Goal: Information Seeking & Learning: Check status

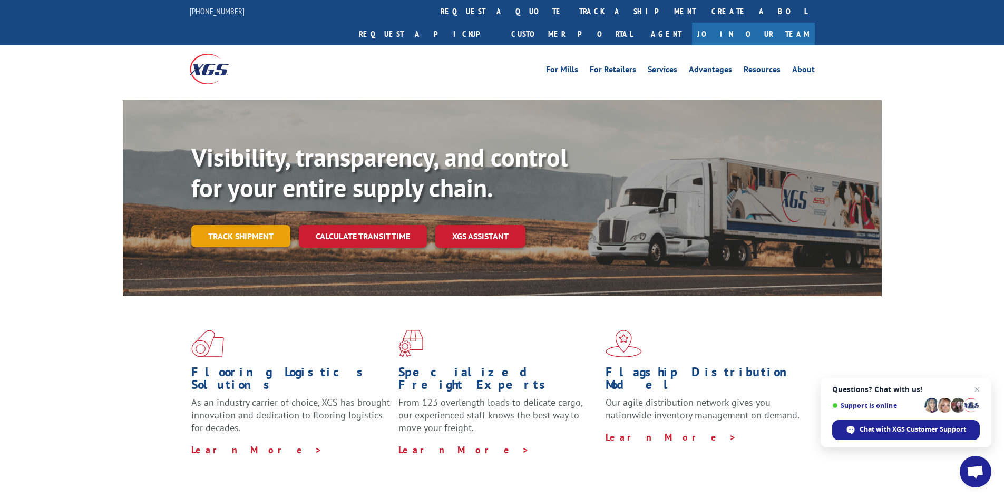
click at [270, 225] on link "Track shipment" at bounding box center [240, 236] width 99 height 22
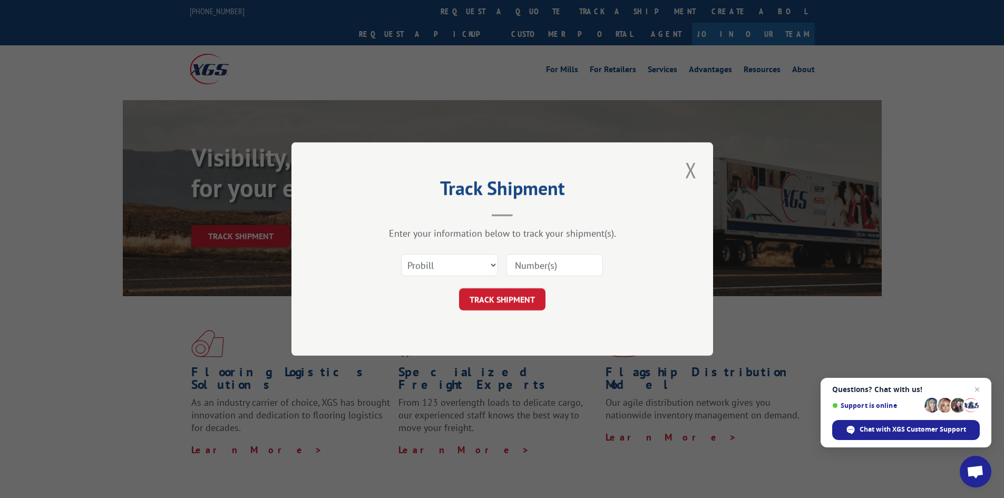
click at [548, 274] on input at bounding box center [554, 265] width 97 height 22
type input "17508342"
click at [468, 294] on button "TRACK SHIPMENT" at bounding box center [502, 299] width 86 height 22
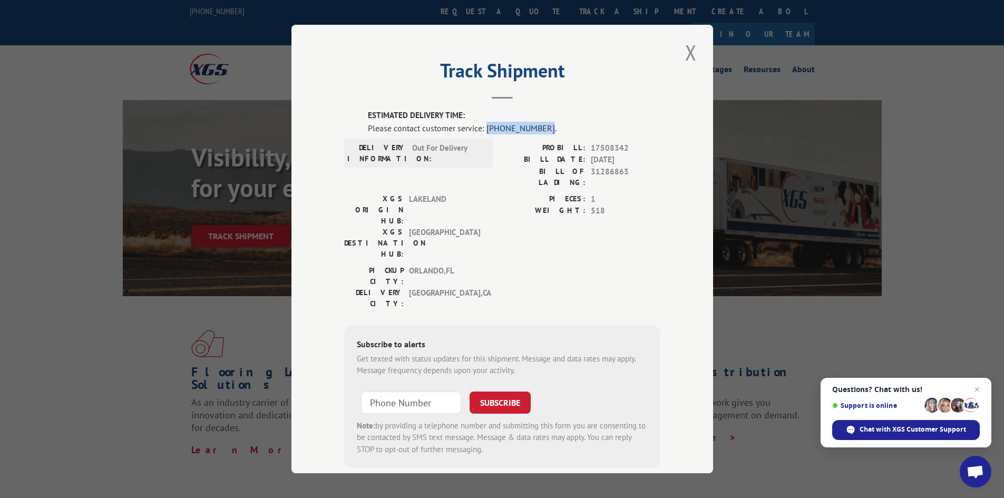
drag, startPoint x: 483, startPoint y: 132, endPoint x: 537, endPoint y: 126, distance: 54.5
click at [537, 126] on div "Please contact customer service: [PHONE_NUMBER]." at bounding box center [514, 128] width 293 height 13
click at [885, 421] on span "Chat with XGS Customer Support" at bounding box center [906, 430] width 148 height 20
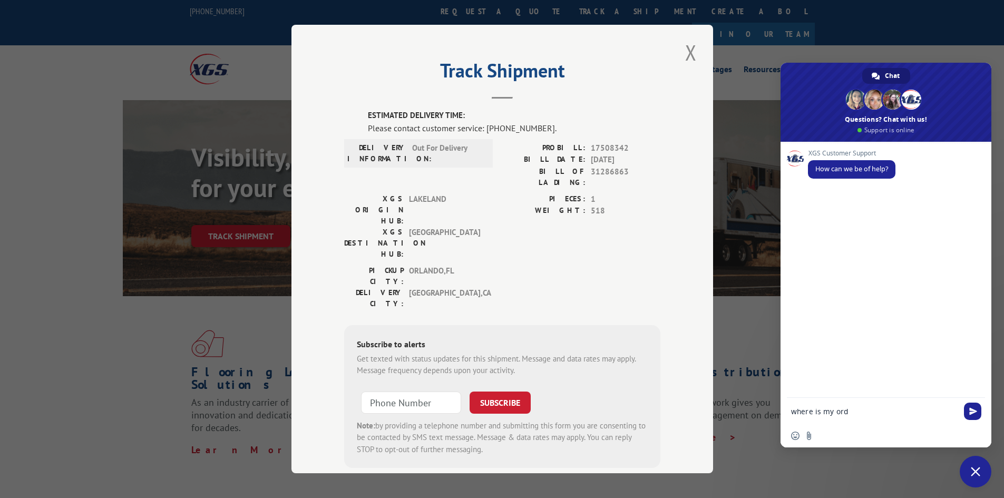
type textarea "where is my orde"
type textarea "r"
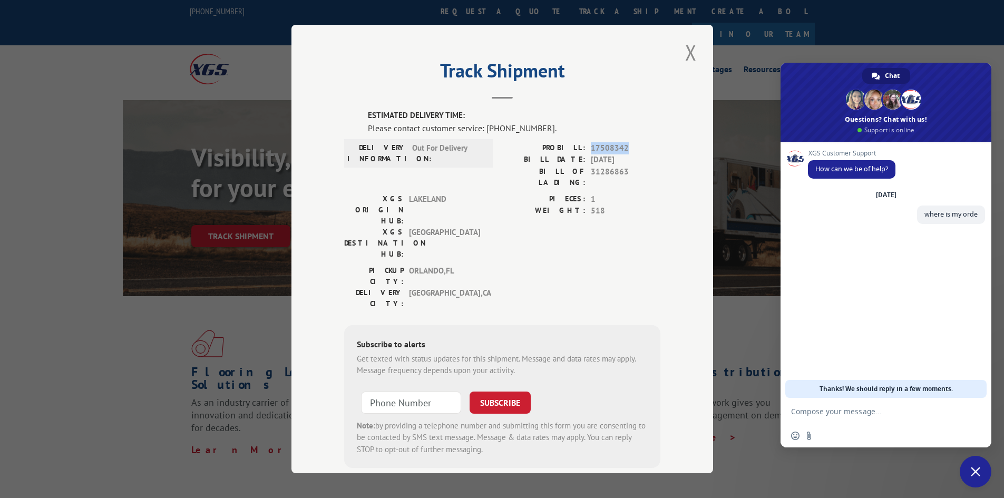
drag, startPoint x: 588, startPoint y: 148, endPoint x: 626, endPoint y: 140, distance: 38.7
click at [626, 140] on div "ESTIMATED DELIVERY TIME: Please contact customer service: [PHONE_NUMBER]. DELIV…" at bounding box center [502, 289] width 316 height 358
copy span "17508342"
click at [898, 414] on textarea "Compose your message..." at bounding box center [875, 411] width 169 height 26
paste textarea "17508342"
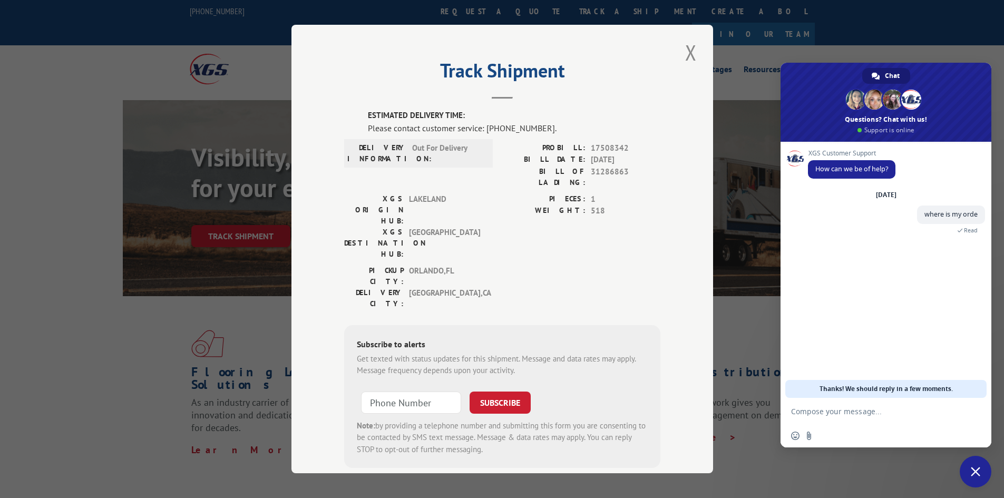
type textarea "17508342"
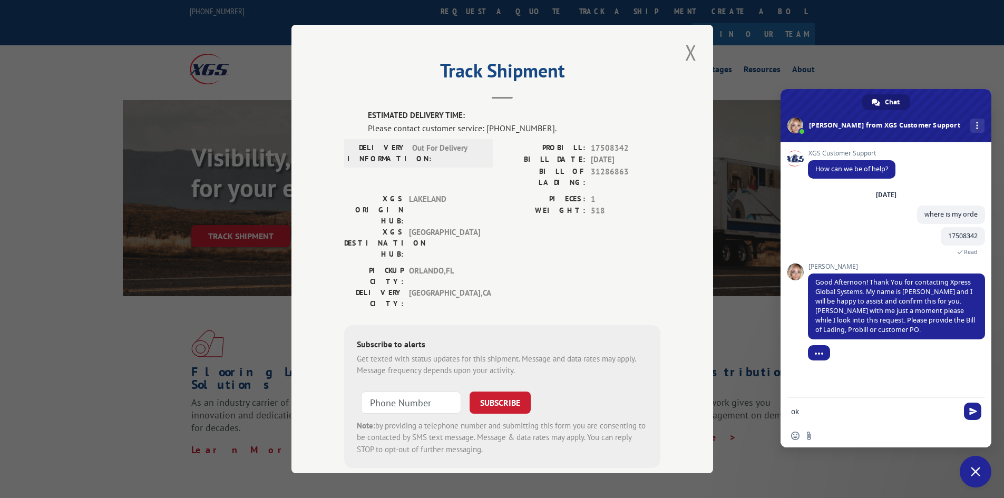
type textarea "okk"
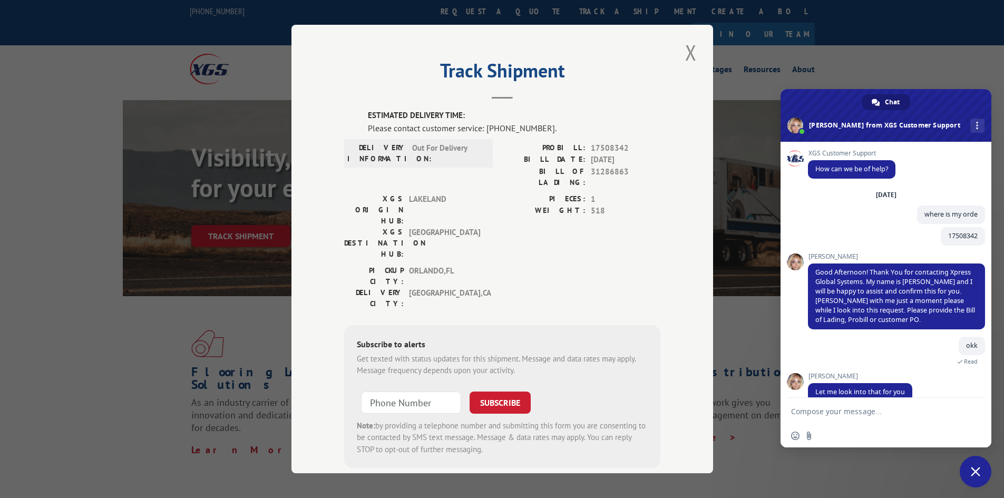
scroll to position [15, 0]
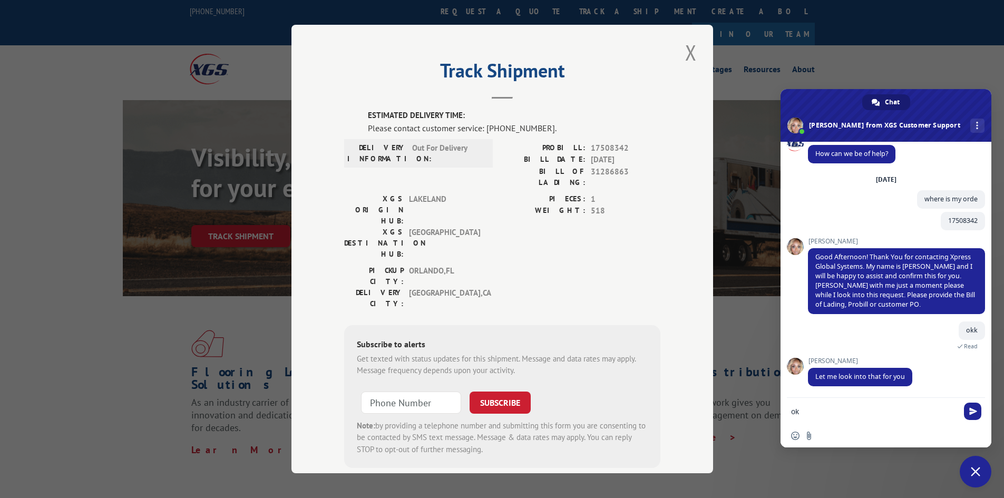
type textarea "okk"
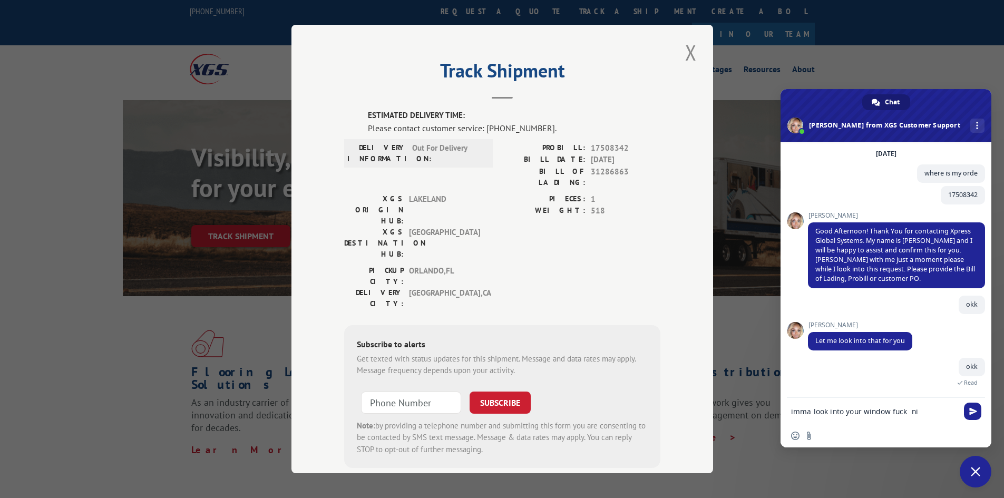
scroll to position [41, 0]
type textarea "i"
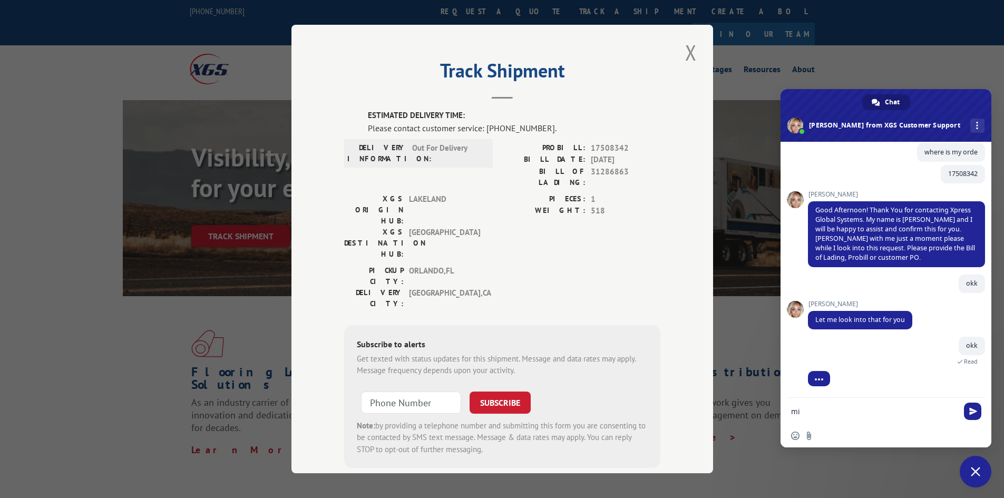
type textarea "m"
type textarea "i"
type textarea "ssdofhaspdhfafashdf"
type textarea "s"
type textarea "m"
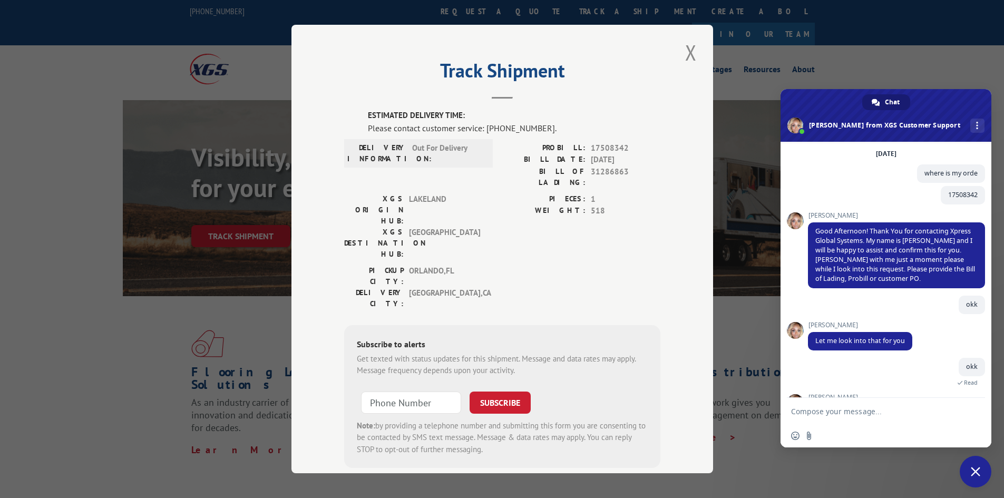
scroll to position [96, 0]
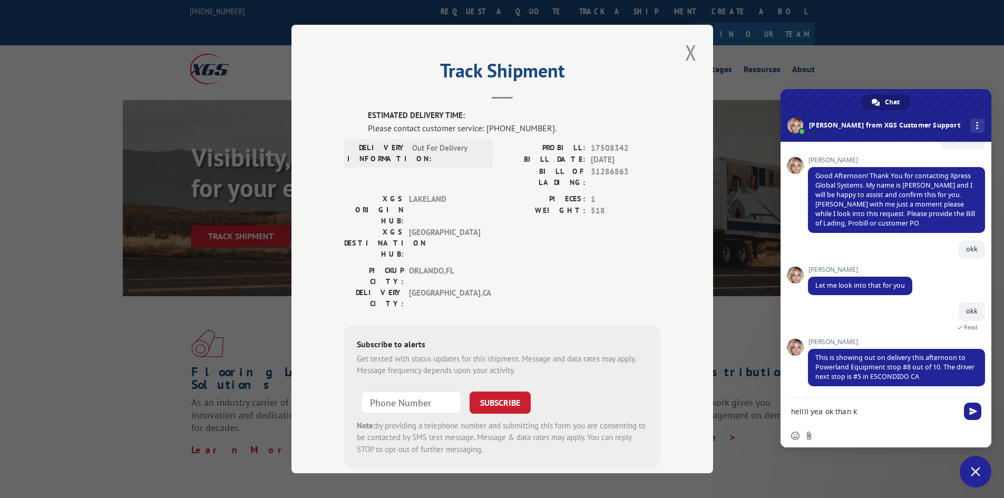
type textarea "hellll yea ok than ks"
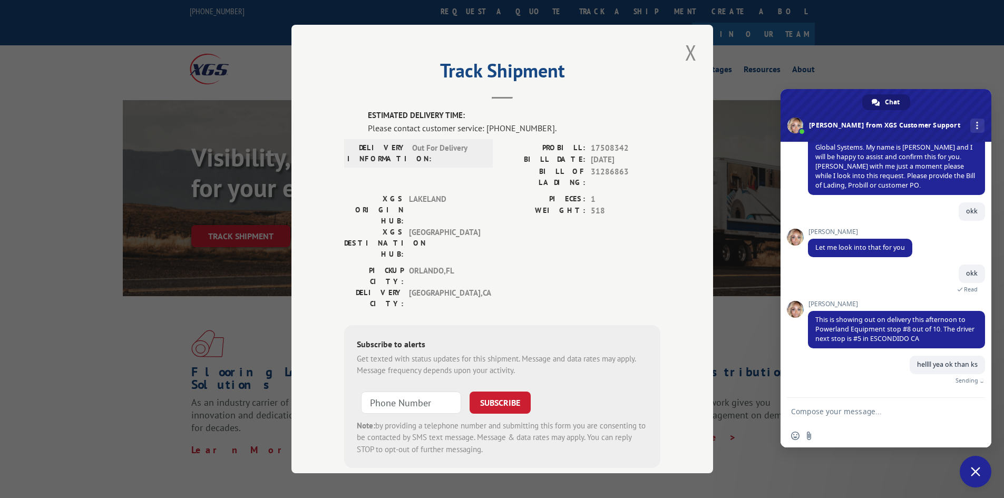
scroll to position [122, 0]
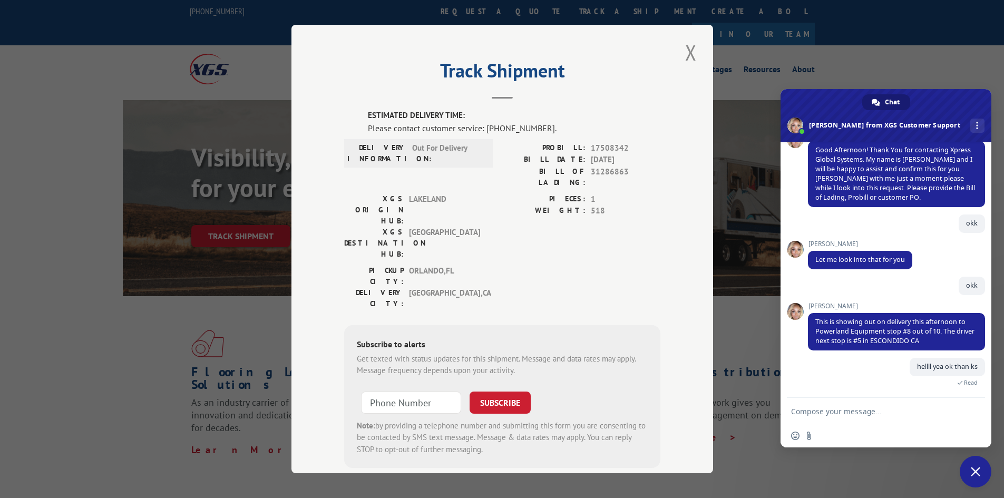
click at [980, 476] on span "Close chat" at bounding box center [976, 472] width 32 height 32
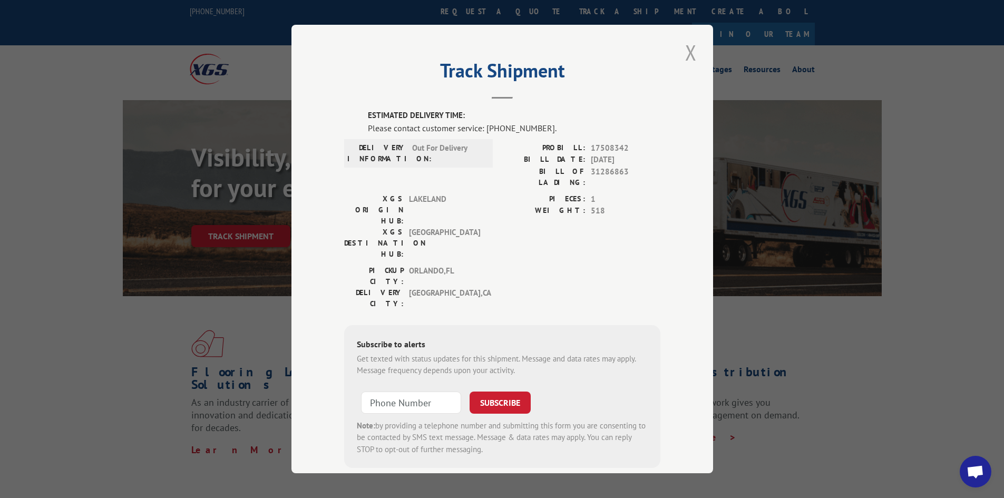
click at [690, 61] on button "Close modal" at bounding box center [691, 52] width 18 height 29
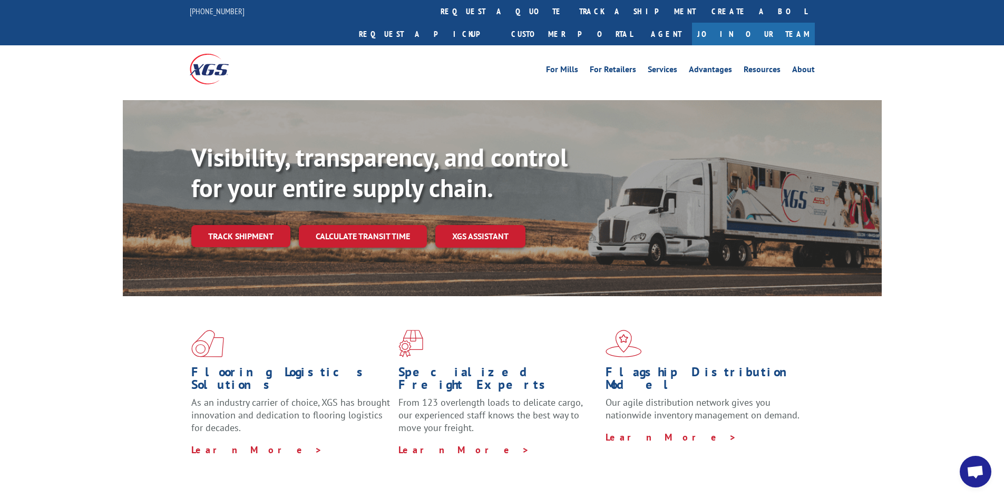
scroll to position [134, 0]
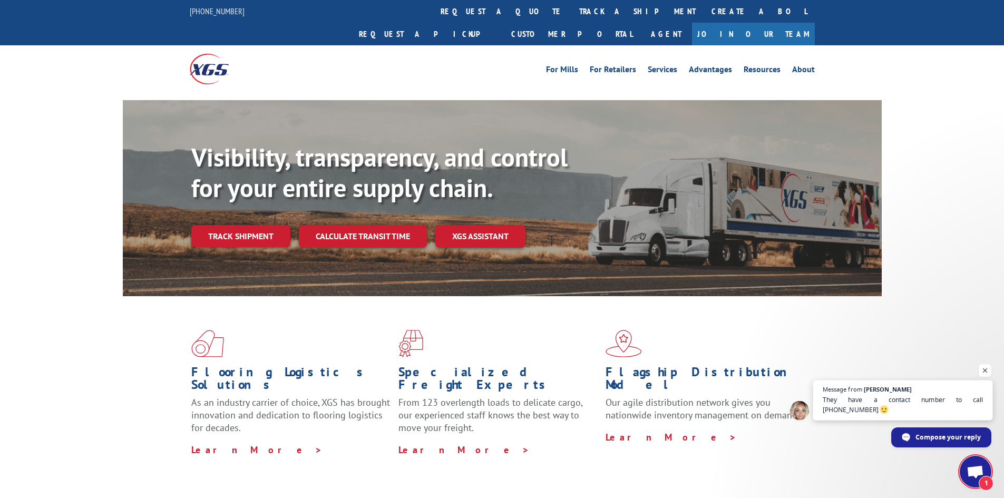
click at [890, 406] on span "They have a contact number to call [PHONE_NUMBER]" at bounding box center [903, 405] width 161 height 21
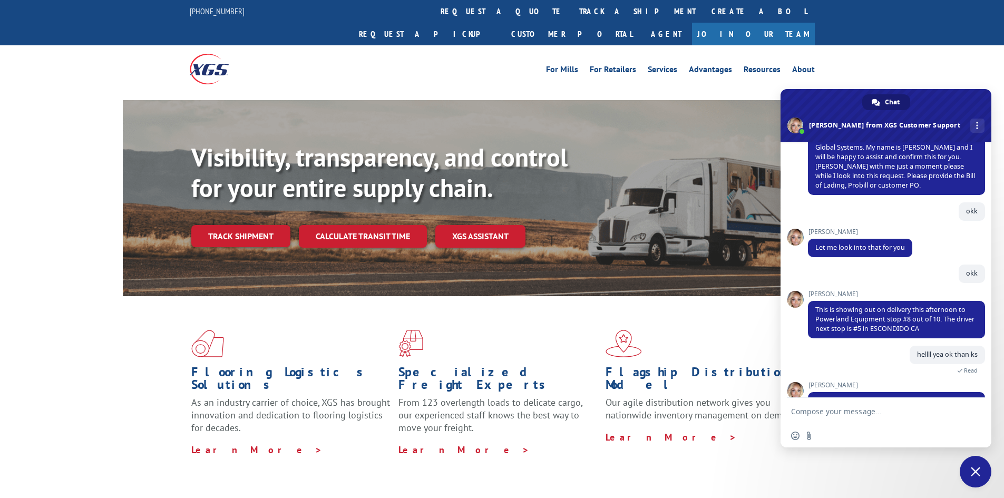
scroll to position [168, 0]
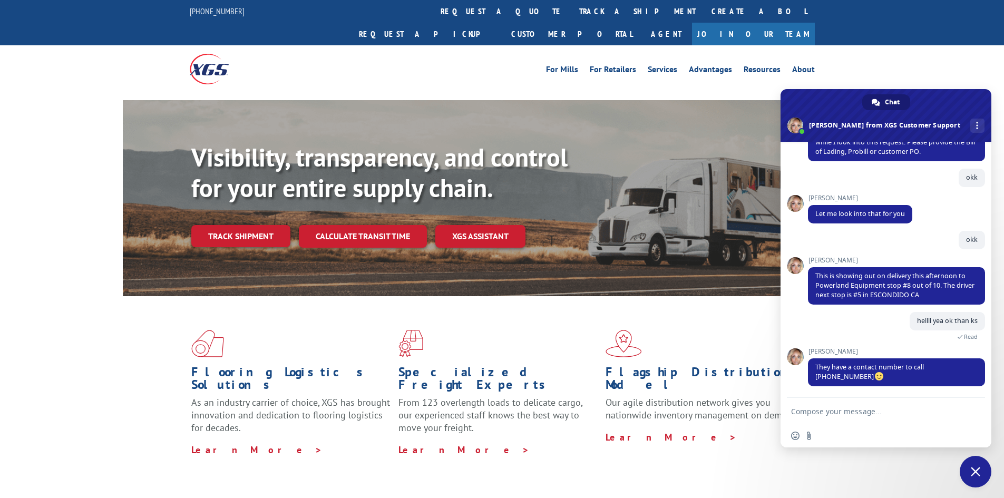
click at [890, 406] on textarea "Compose your message..." at bounding box center [875, 411] width 169 height 26
type textarea "ok thanks im just excited isa ll"
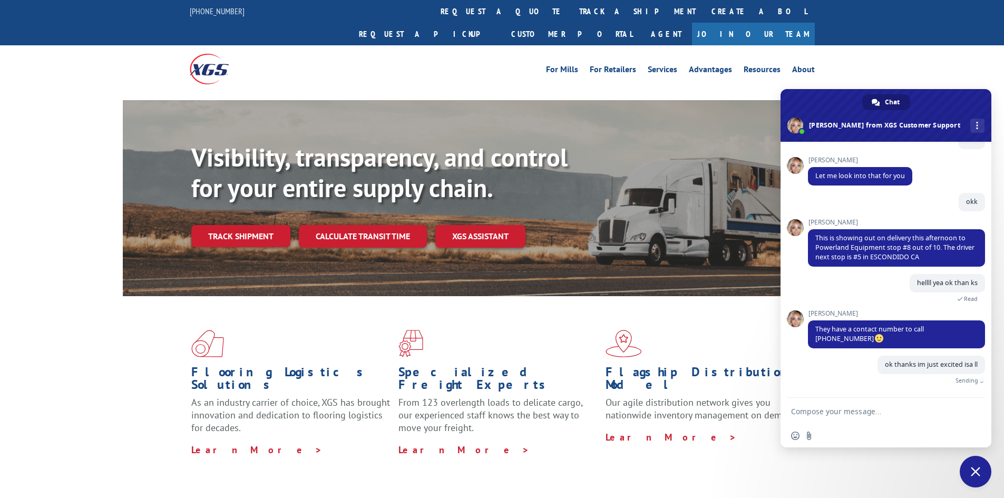
scroll to position [194, 0]
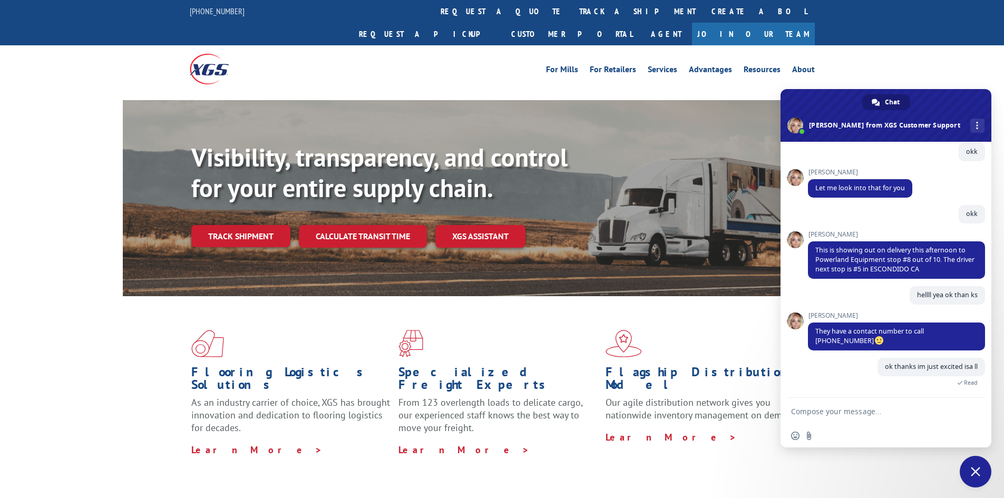
click at [873, 45] on div "For [PERSON_NAME] For Retailers Services Advantages Resources About For [PERSON…" at bounding box center [502, 68] width 1004 height 47
click at [803, 122] on span at bounding box center [795, 126] width 16 height 16
click at [826, 120] on span at bounding box center [886, 115] width 211 height 53
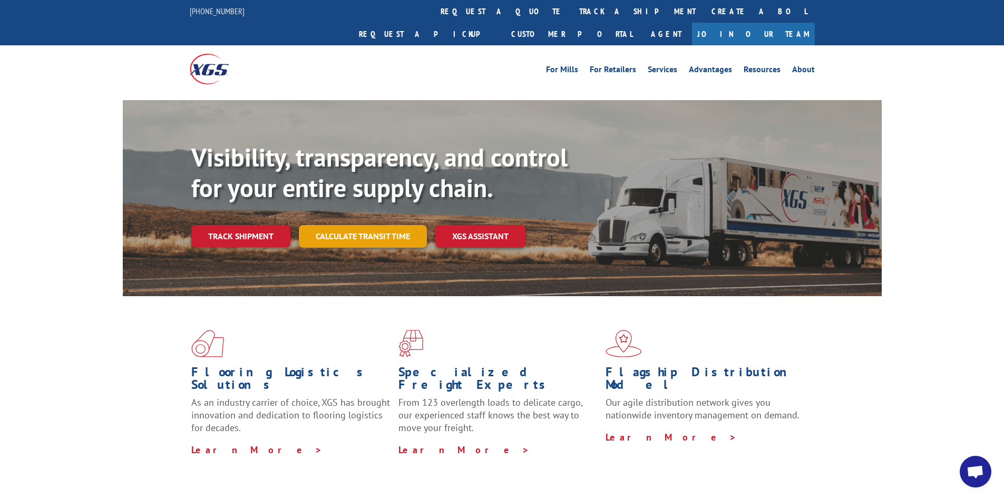
click at [345, 225] on link "Calculate transit time" at bounding box center [363, 236] width 128 height 23
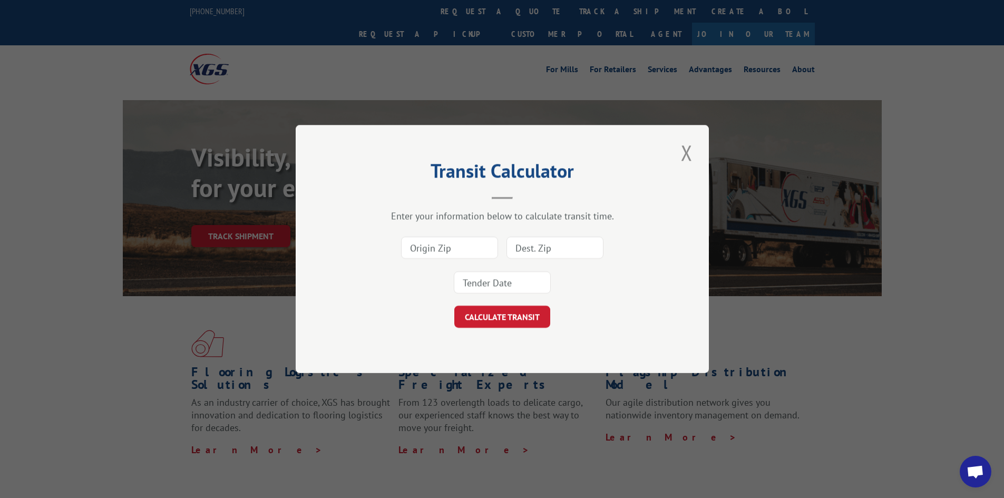
click at [470, 255] on input at bounding box center [449, 248] width 97 height 22
type input "92027"
type input "50049"
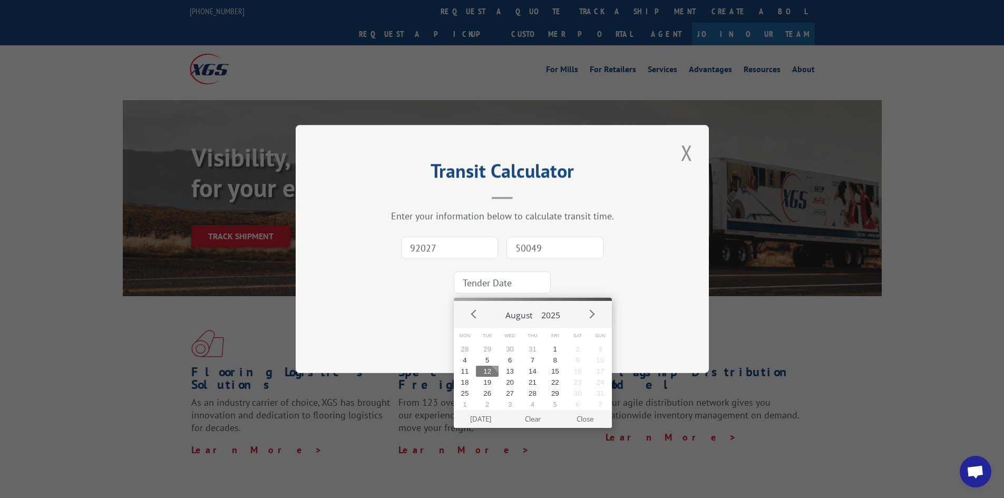
click at [454, 306] on button "CALCULATE TRANSIT" at bounding box center [502, 317] width 96 height 22
click at [489, 375] on button "12" at bounding box center [487, 371] width 23 height 11
type input "[DATE]"
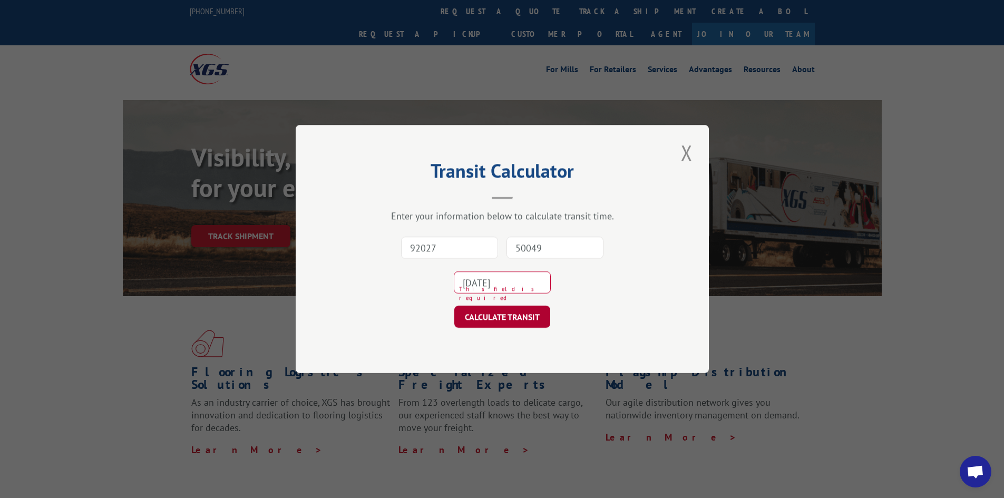
click at [523, 315] on button "CALCULATE TRANSIT" at bounding box center [502, 317] width 96 height 22
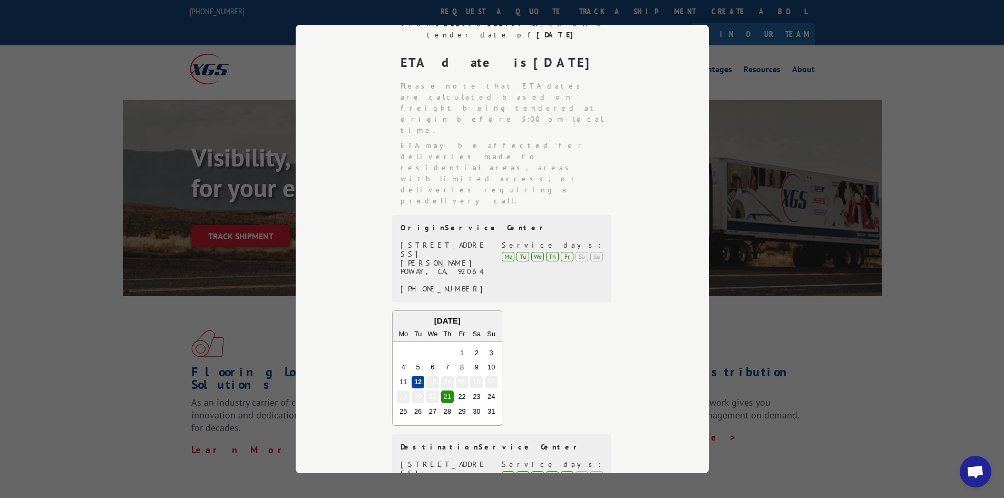
scroll to position [435, 0]
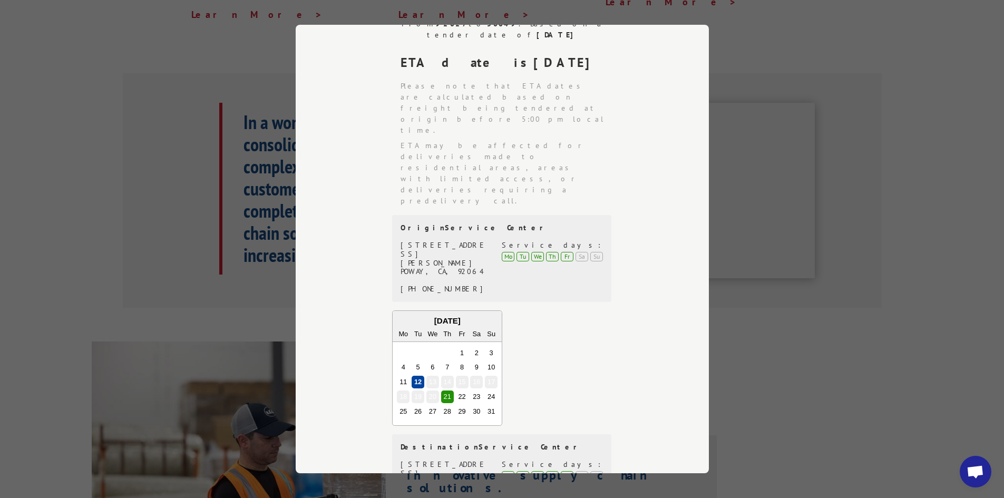
click at [750, 116] on div "Transit Calculator Enter your information below to calculate transit time. 9202…" at bounding box center [502, 249] width 1004 height 498
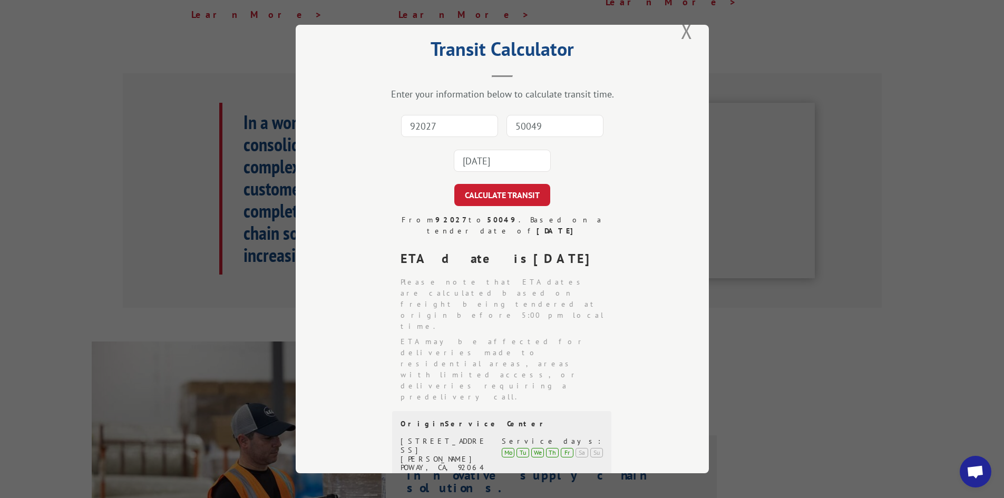
scroll to position [158, 0]
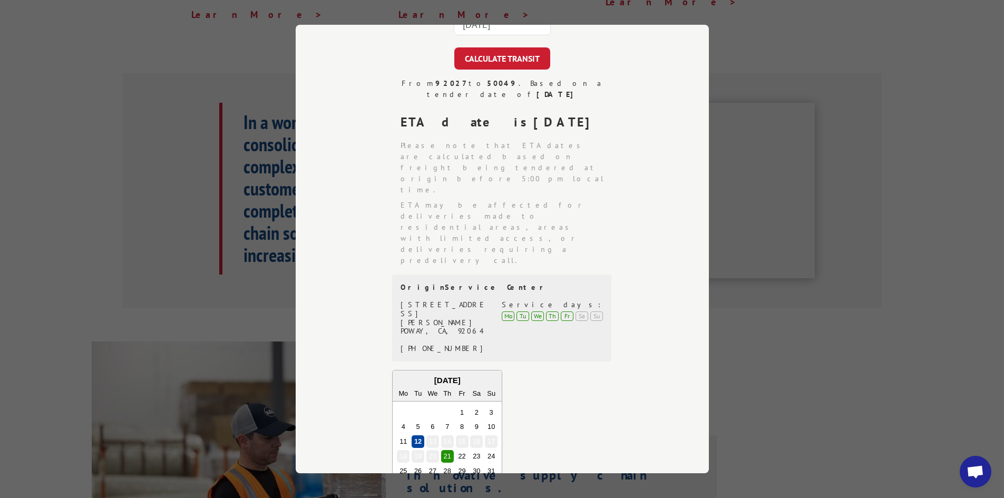
click at [738, 254] on div "Transit Calculator Enter your information below to calculate transit time. 9202…" at bounding box center [502, 249] width 1004 height 498
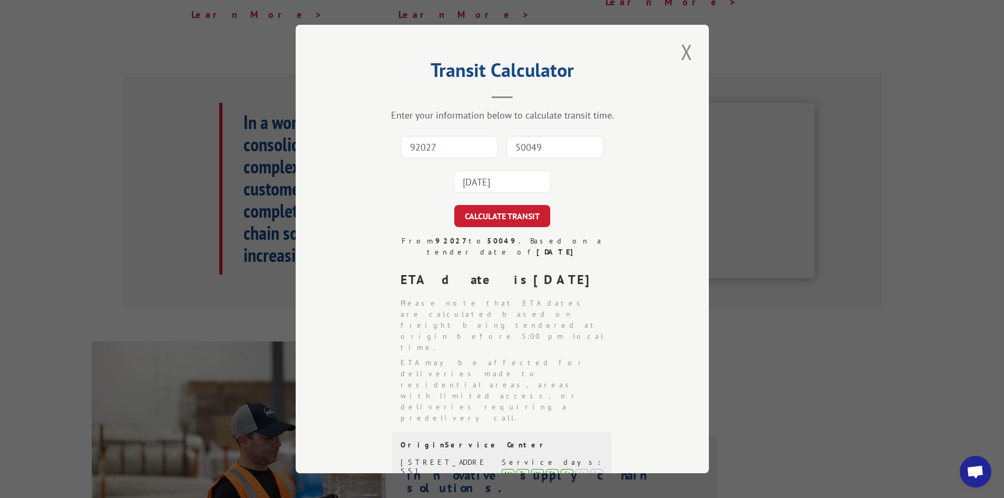
scroll to position [0, 0]
click at [514, 194] on div "[DATE]" at bounding box center [502, 182] width 97 height 24
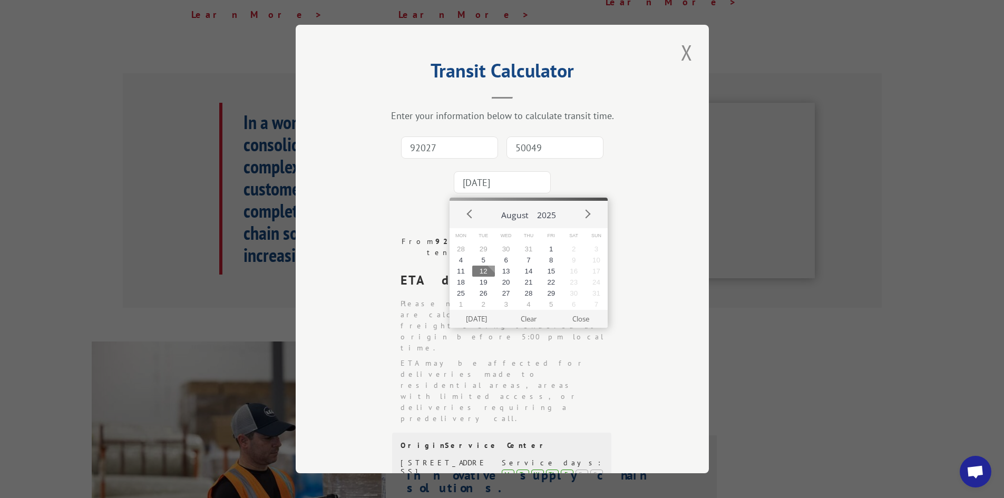
click at [512, 183] on input "[DATE]" at bounding box center [502, 182] width 97 height 22
click at [437, 145] on input "92027" at bounding box center [449, 148] width 97 height 22
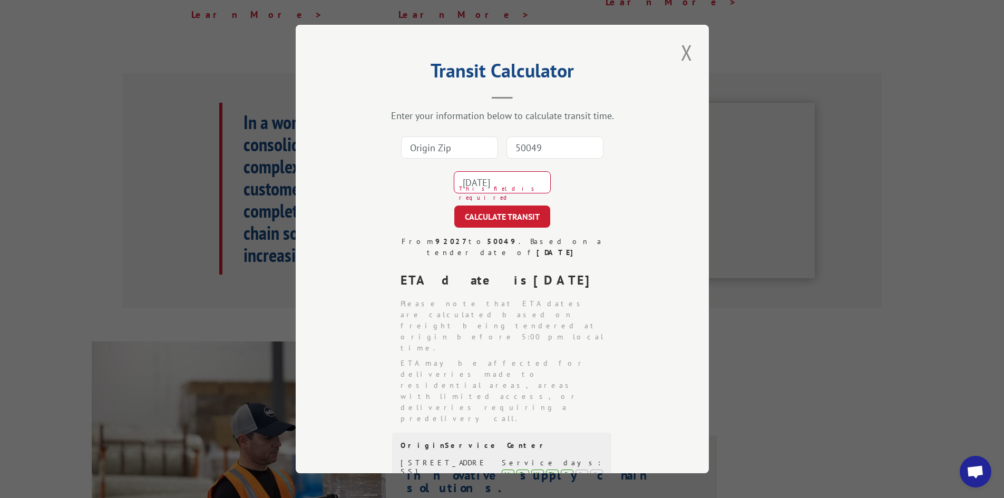
type input "9"
type input "50049"
type input "92027"
click at [454, 206] on button "CALCULATE TRANSIT" at bounding box center [502, 217] width 96 height 22
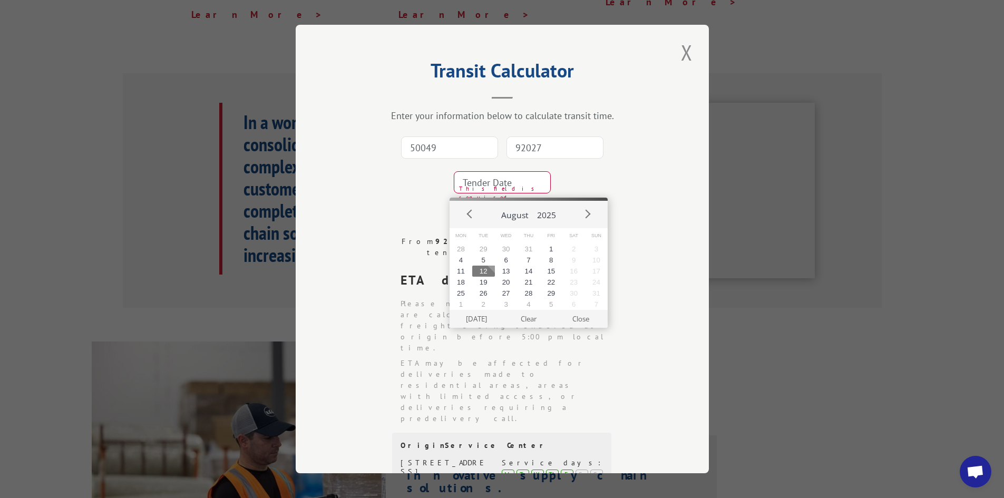
click at [488, 271] on button "12" at bounding box center [483, 271] width 23 height 11
type input "[DATE]"
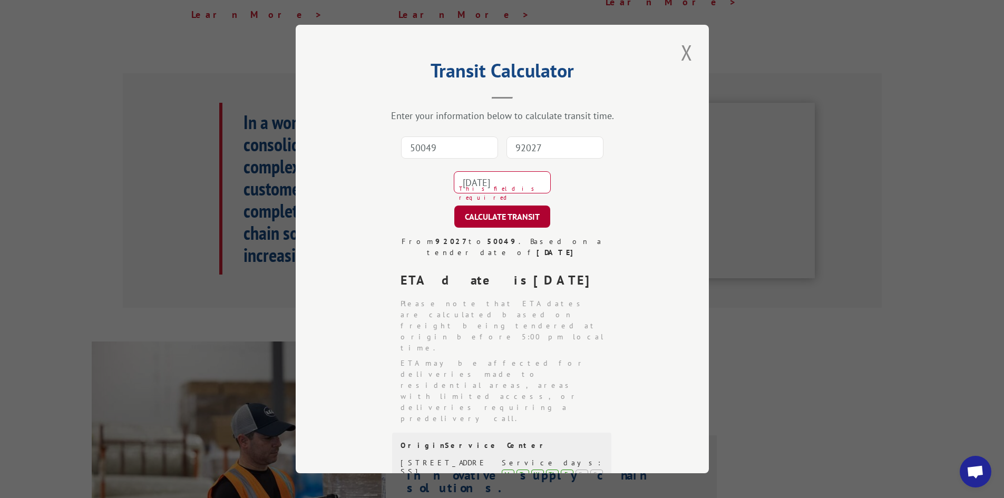
click at [541, 215] on button "CALCULATE TRANSIT" at bounding box center [502, 217] width 96 height 22
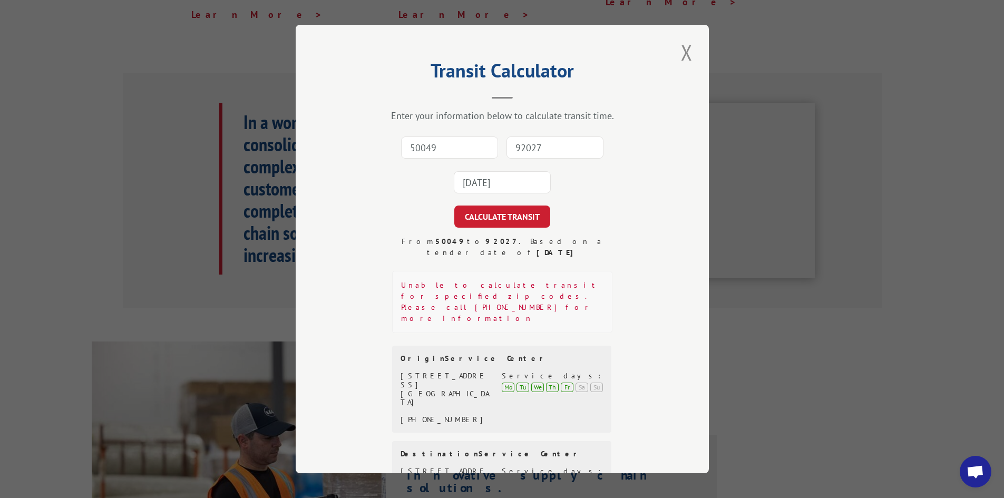
scroll to position [206, 0]
click at [453, 148] on input "50049" at bounding box center [449, 148] width 97 height 22
type input "50313"
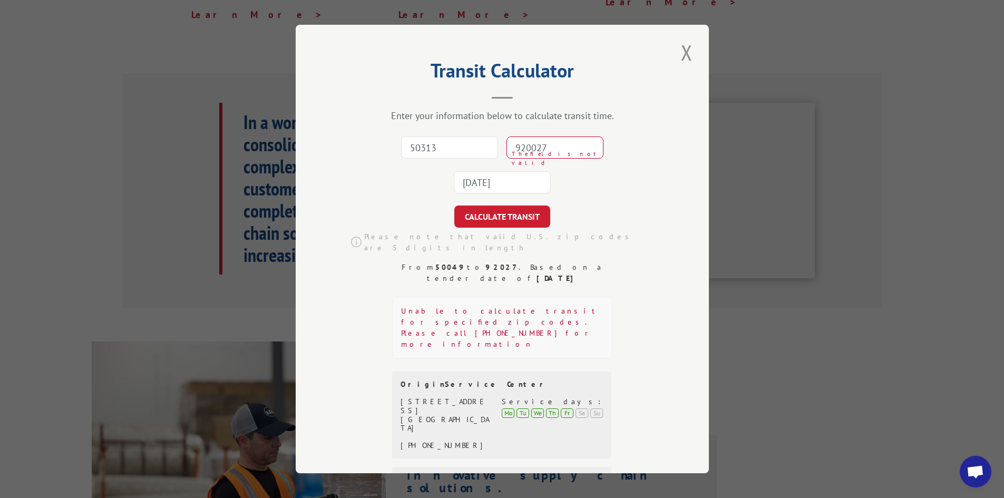
type input "920027"
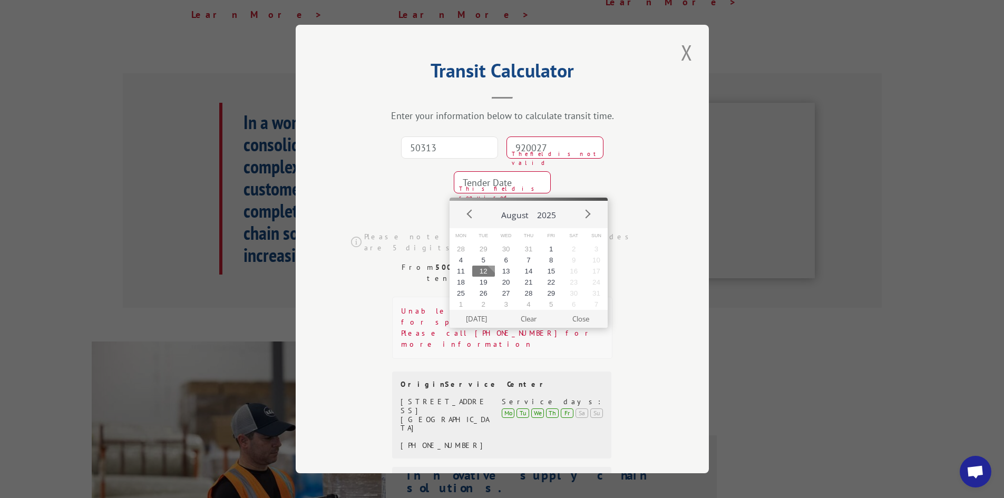
click at [532, 147] on input "920027" at bounding box center [555, 148] width 97 height 22
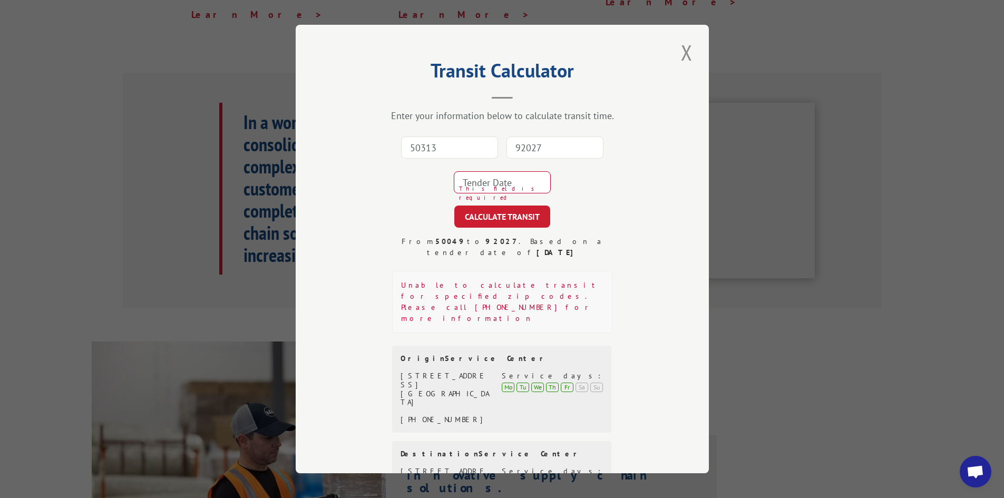
type input "92027"
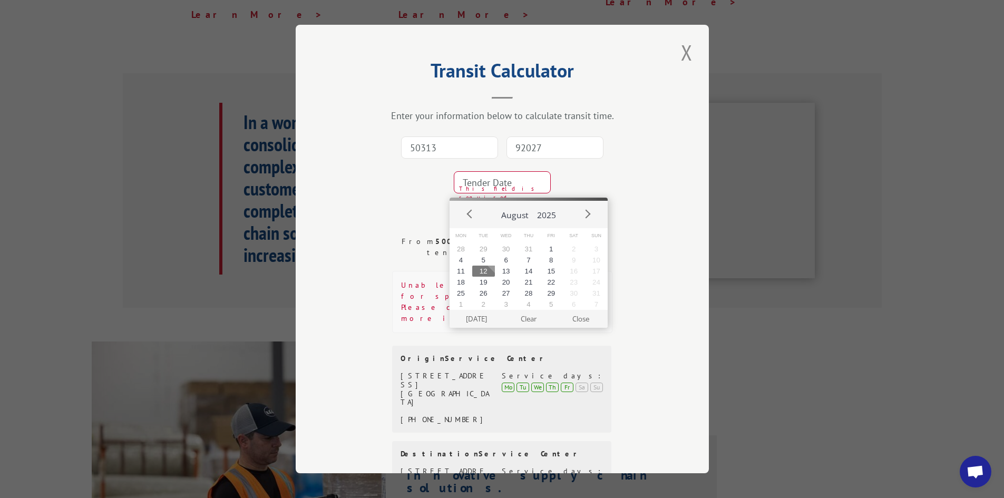
click at [463, 189] on input at bounding box center [502, 182] width 97 height 22
click at [484, 269] on button "12" at bounding box center [483, 271] width 23 height 11
type input "[DATE]"
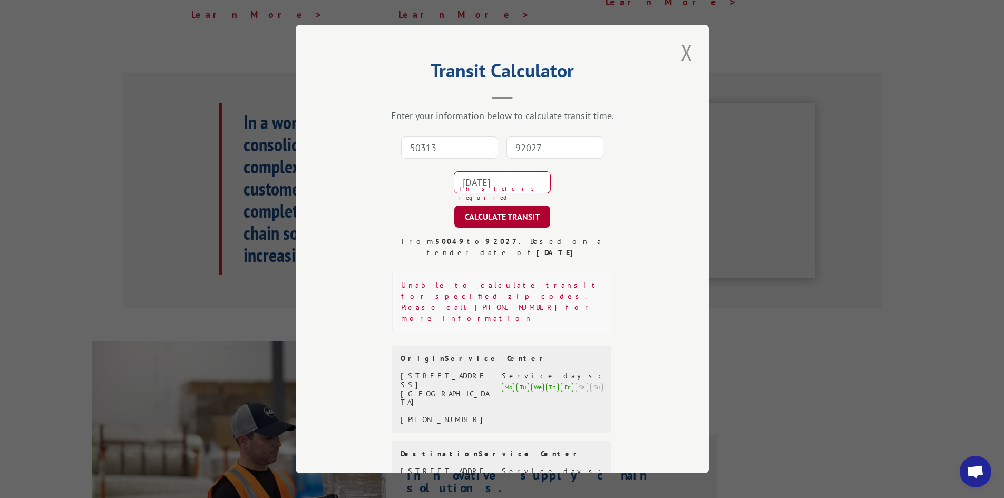
click at [504, 206] on button "CALCULATE TRANSIT" at bounding box center [502, 217] width 96 height 22
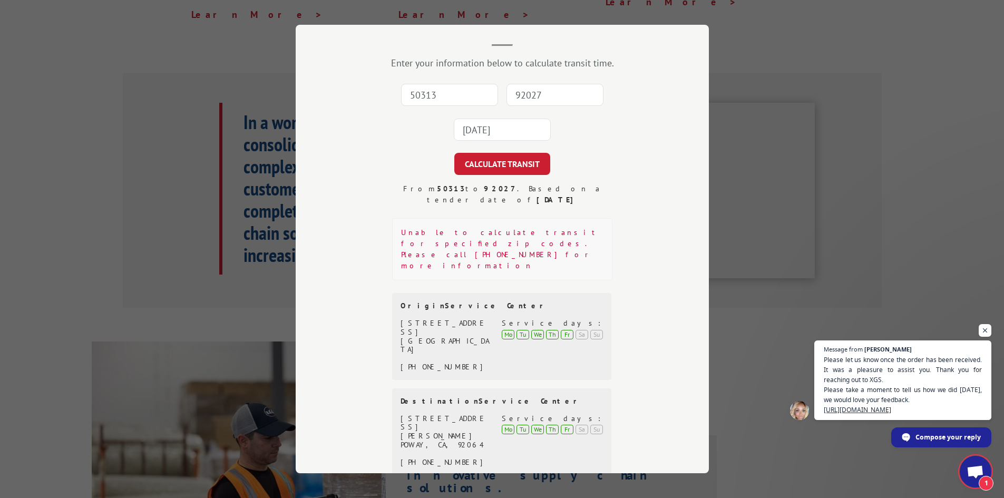
scroll to position [0, 0]
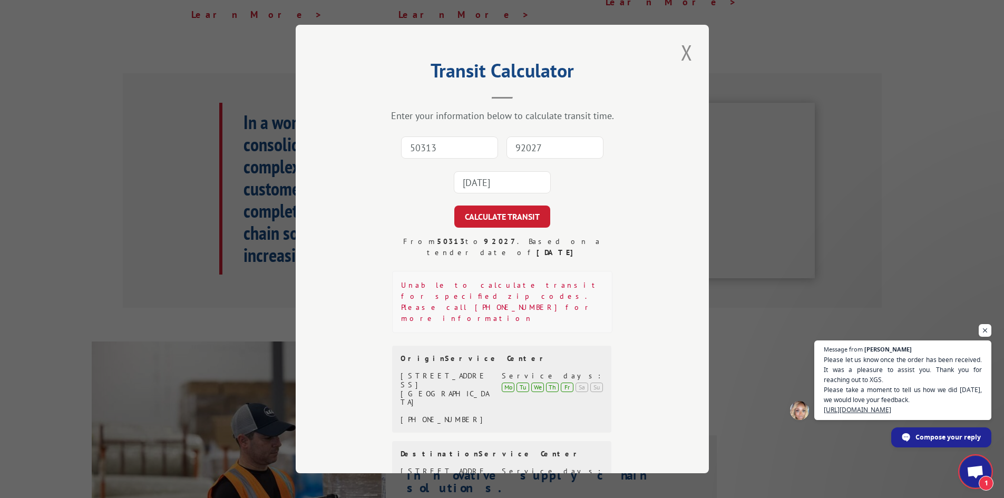
click at [442, 159] on input "50313" at bounding box center [449, 148] width 97 height 22
click at [442, 158] on input "50313" at bounding box center [449, 148] width 97 height 22
click at [464, 138] on input "50313" at bounding box center [449, 148] width 97 height 22
click at [499, 126] on div "Enter your information below to calculate transit time. 50313 92027 [DATE] CALC…" at bounding box center [502, 334] width 308 height 449
click at [470, 156] on input "50313" at bounding box center [449, 148] width 97 height 22
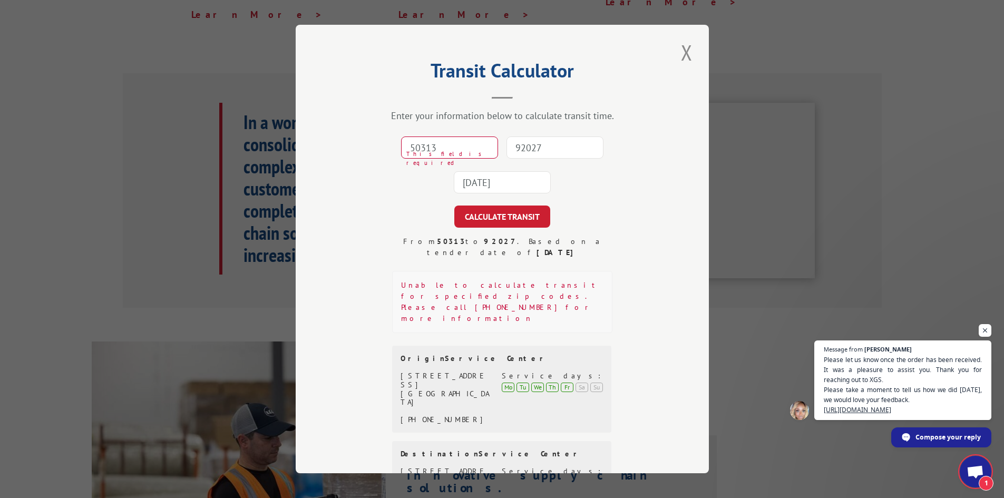
click at [512, 152] on input "92027" at bounding box center [555, 148] width 97 height 22
click at [466, 171] on div "[DATE]" at bounding box center [502, 182] width 97 height 24
click at [467, 142] on input "50313" at bounding box center [449, 148] width 97 height 22
click at [514, 133] on div "50313 This field is required 92027 This field is required [DATE]" at bounding box center [502, 165] width 308 height 70
click at [520, 147] on input "92027" at bounding box center [555, 148] width 97 height 22
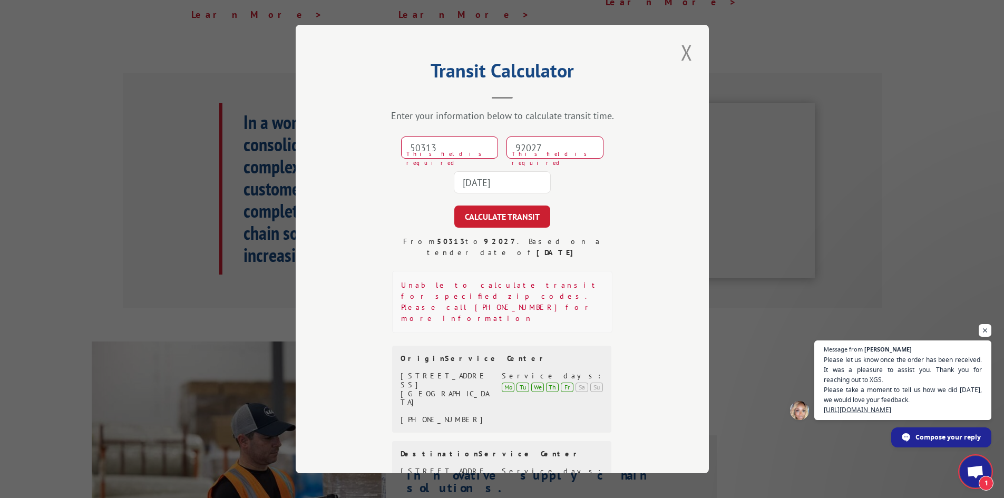
click at [465, 163] on div "50313 This field is required 92027 This field is required [DATE]" at bounding box center [502, 165] width 308 height 70
click at [466, 143] on input "50313" at bounding box center [449, 148] width 97 height 22
click at [530, 143] on input "92027" at bounding box center [555, 148] width 97 height 22
click at [444, 143] on input "50313" at bounding box center [449, 148] width 97 height 22
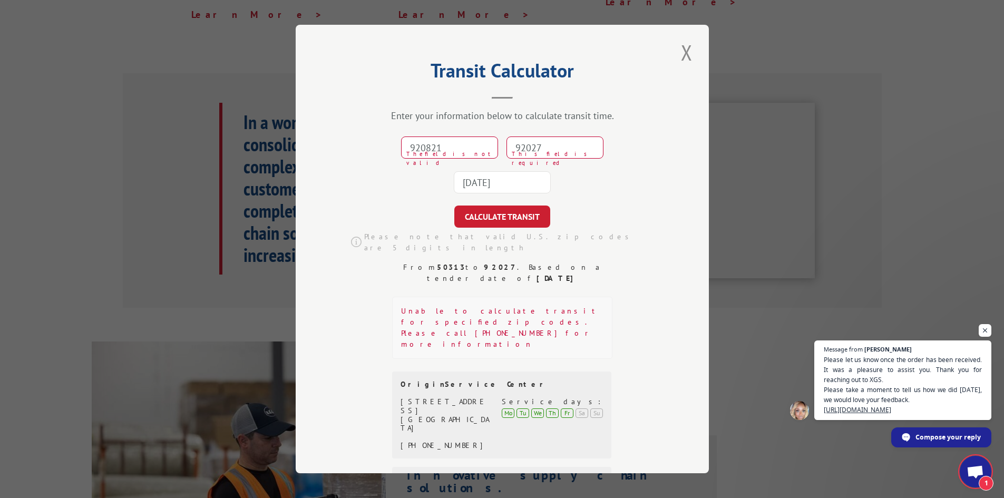
type input "920821"
click at [444, 143] on input "920821" at bounding box center [449, 148] width 97 height 22
click at [453, 143] on input "920821" at bounding box center [449, 148] width 97 height 22
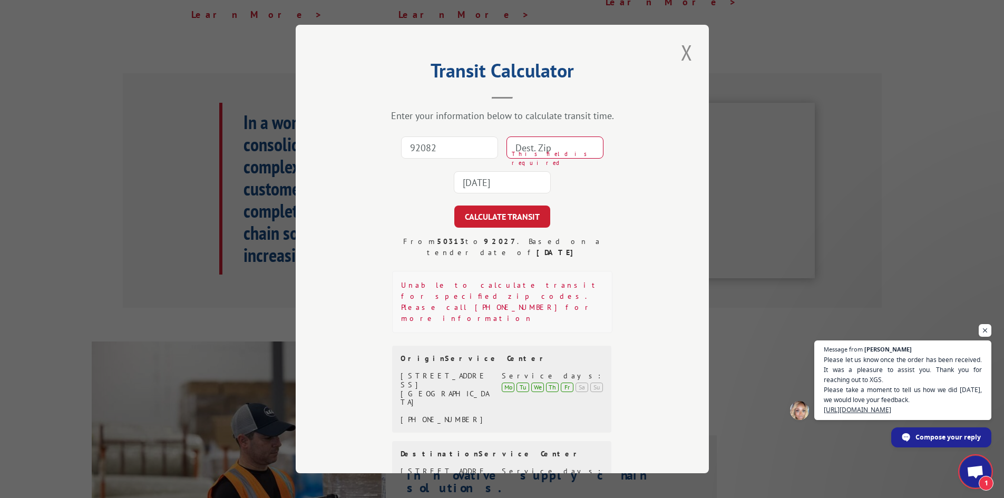
type input "92082"
type input "92072"
click at [454, 206] on button "CALCULATE TRANSIT" at bounding box center [502, 217] width 96 height 22
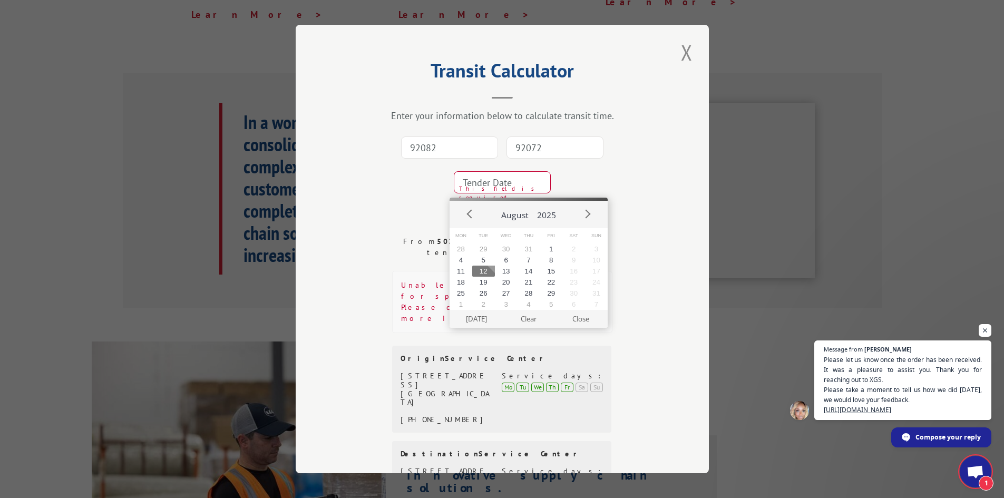
click at [563, 147] on input "92072" at bounding box center [555, 148] width 97 height 22
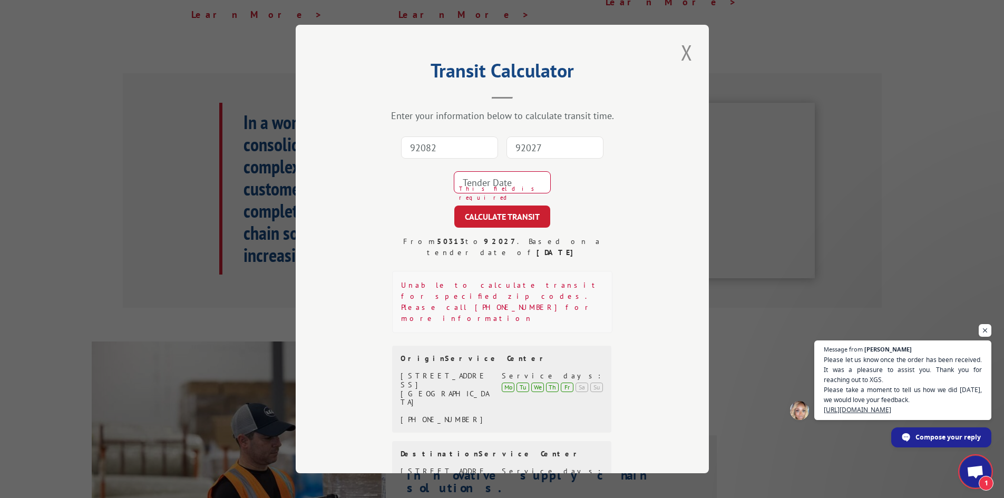
type input "92027"
click at [454, 206] on button "CALCULATE TRANSIT" at bounding box center [502, 217] width 96 height 22
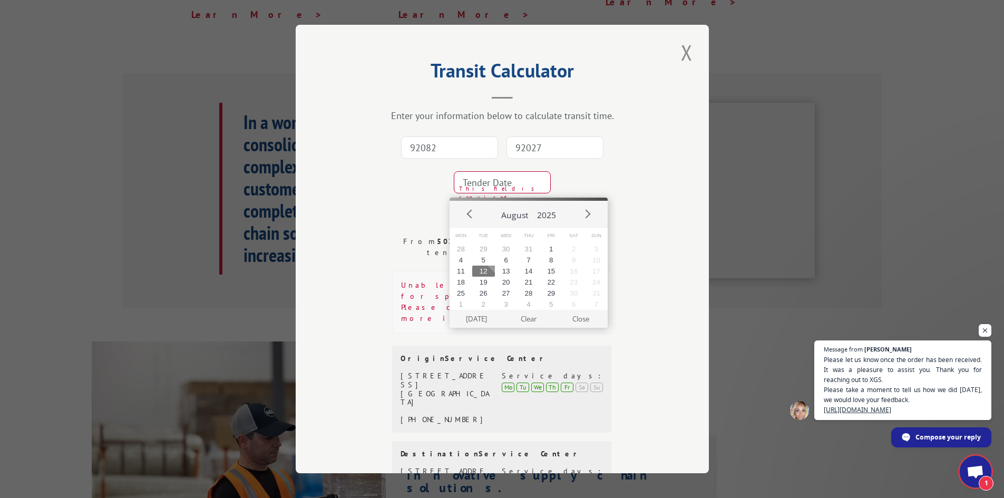
click at [482, 273] on button "12" at bounding box center [483, 271] width 23 height 11
type input "[DATE]"
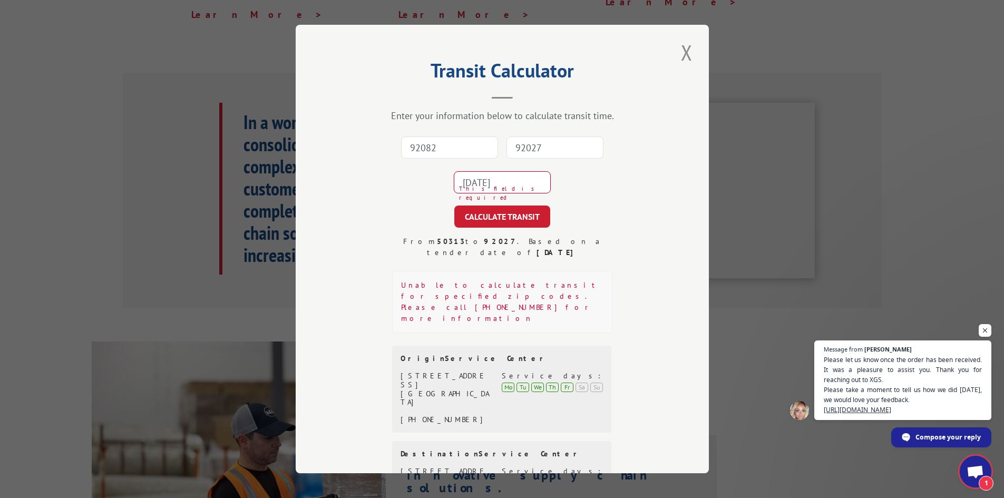
click at [530, 203] on form "92082 92027 [DATE] This field is required CALCULATE TRANSIT" at bounding box center [502, 179] width 308 height 98
click at [533, 207] on button "CALCULATE TRANSIT" at bounding box center [502, 217] width 96 height 22
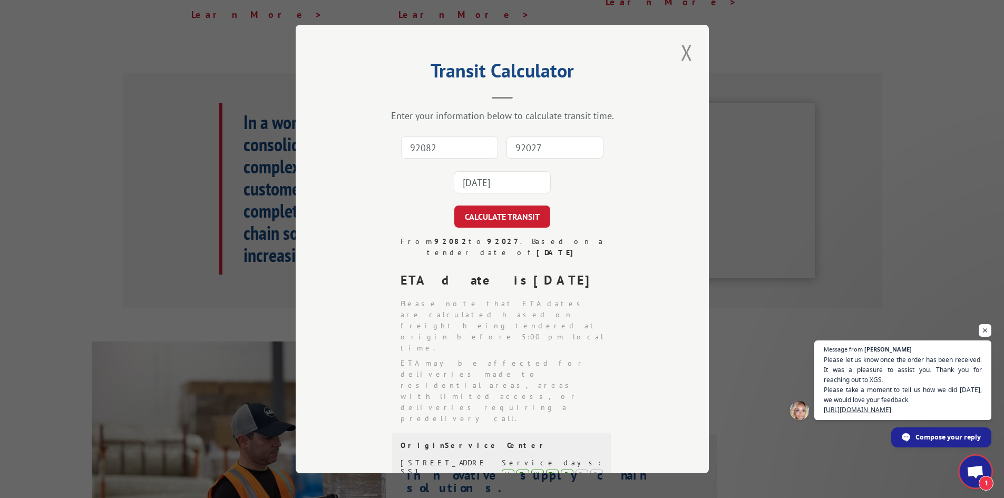
click at [461, 145] on input "92082" at bounding box center [449, 148] width 97 height 22
click at [685, 64] on button "Close modal" at bounding box center [687, 52] width 18 height 29
